Goal: Information Seeking & Learning: Learn about a topic

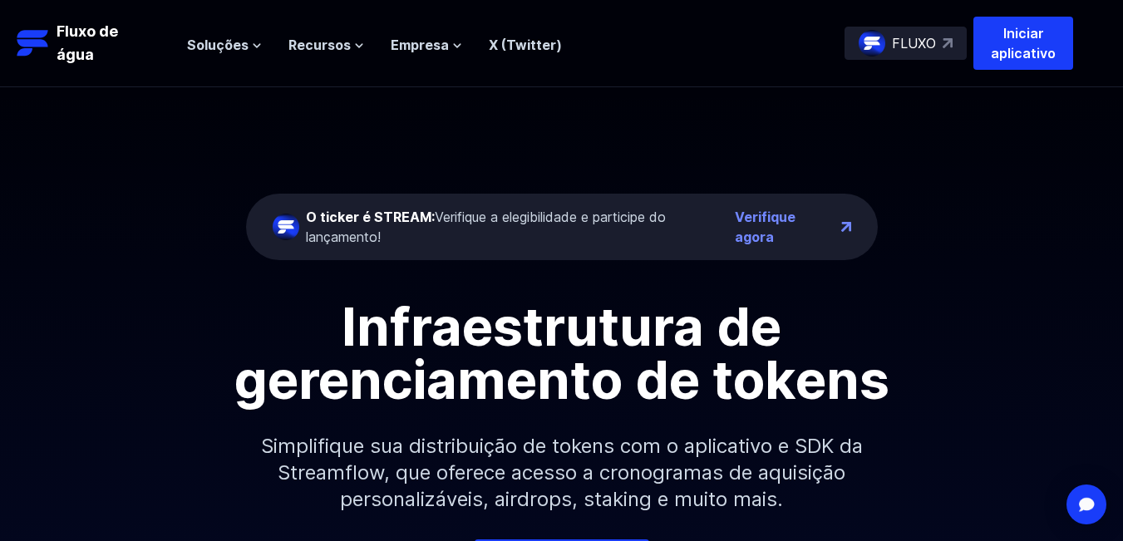
drag, startPoint x: 119, startPoint y: 270, endPoint x: 592, endPoint y: 282, distance: 473.3
click at [119, 270] on div "O ticker é STREAM: Verifique a elegibilidade e participe do lançamento! Verifiq…" at bounding box center [561, 313] width 1123 height 452
click at [244, 45] on font "Soluções" at bounding box center [218, 45] width 62 height 17
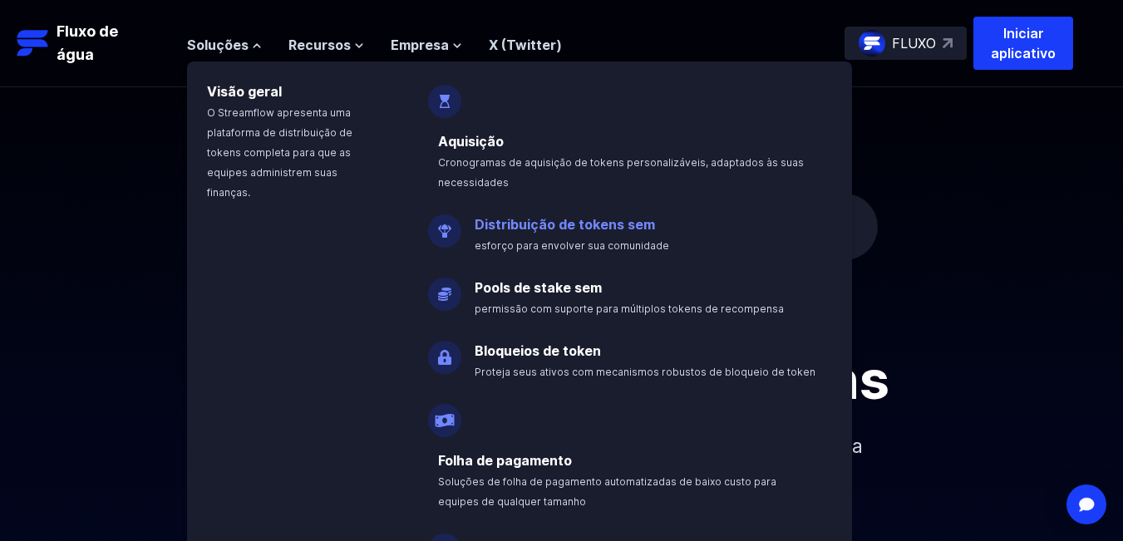
click at [556, 230] on font "Distribuição de tokens sem" at bounding box center [565, 224] width 180 height 17
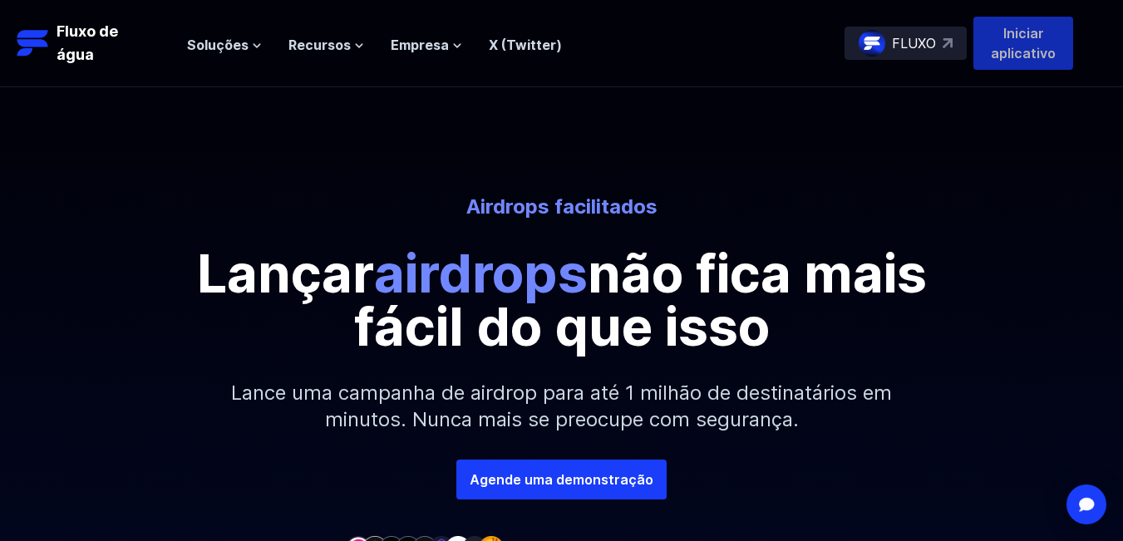
click at [999, 44] on p "Iniciar aplicativo" at bounding box center [1024, 43] width 100 height 53
click at [452, 47] on icon at bounding box center [457, 46] width 10 height 10
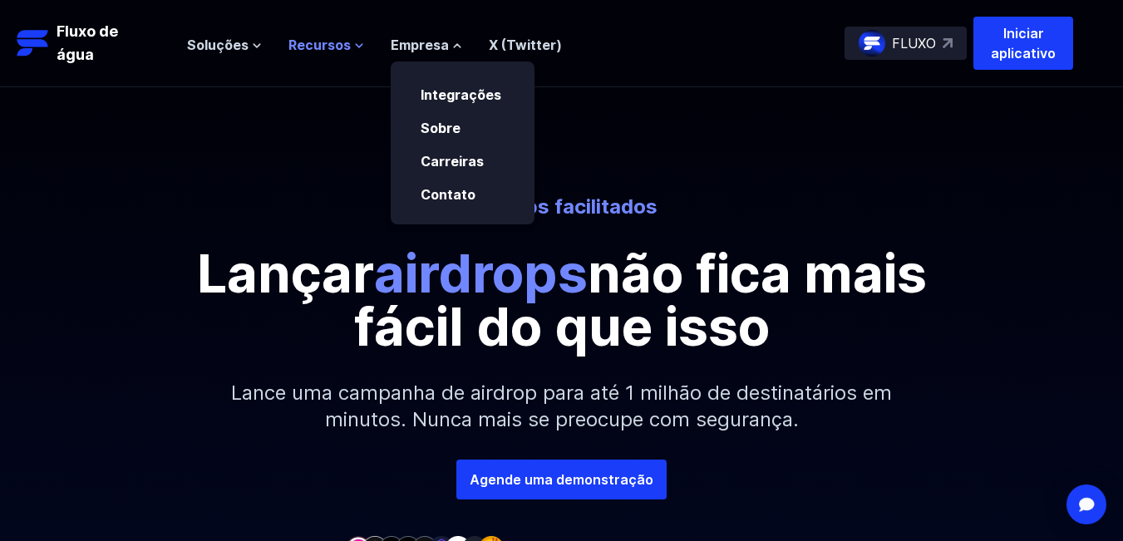
click at [328, 45] on font "Recursos" at bounding box center [320, 45] width 62 height 17
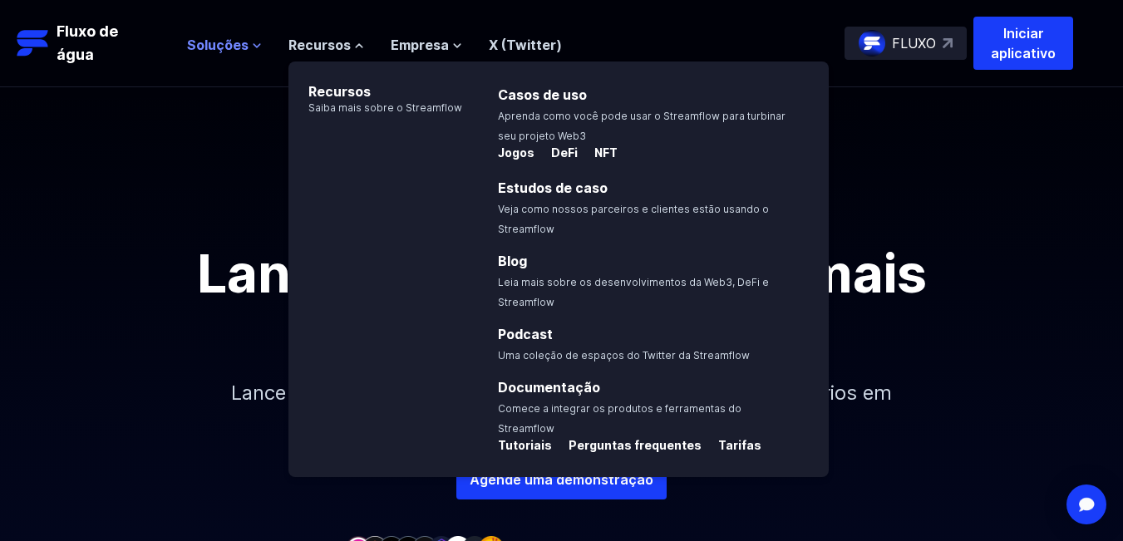
click at [227, 39] on font "Soluções" at bounding box center [218, 45] width 62 height 17
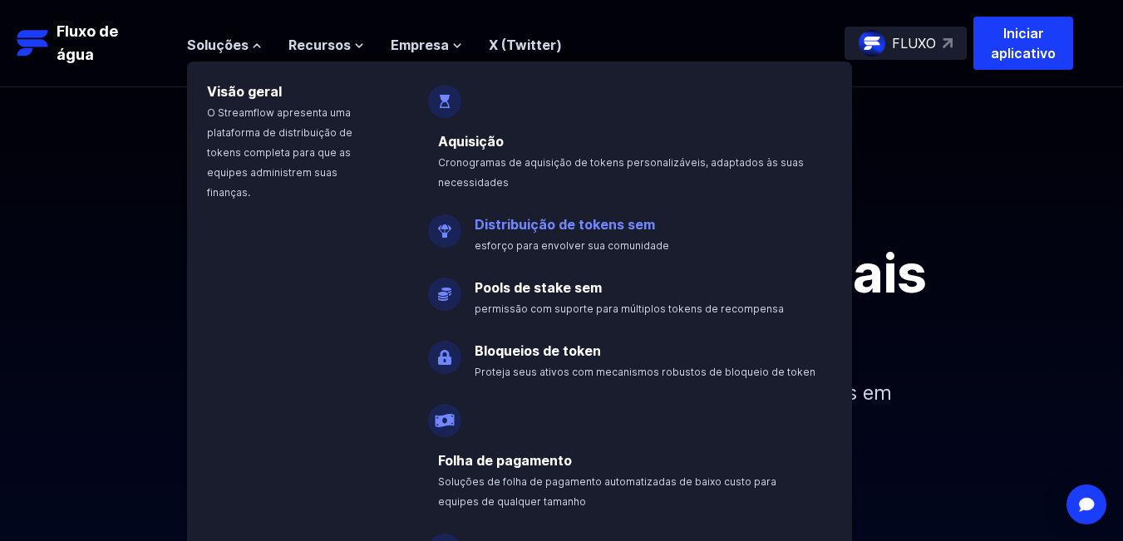
click at [537, 216] on font "Distribuição de tokens sem" at bounding box center [565, 224] width 180 height 17
